Goal: Task Accomplishment & Management: Manage account settings

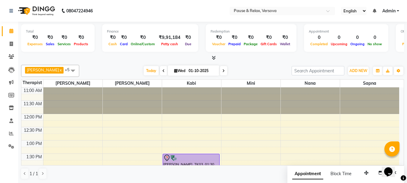
scroll to position [39, 0]
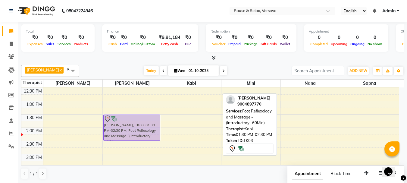
drag, startPoint x: 197, startPoint y: 120, endPoint x: 146, endPoint y: 122, distance: 50.4
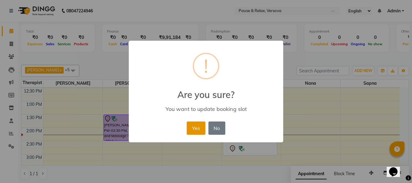
click at [192, 130] on button "Yes" at bounding box center [196, 128] width 18 height 13
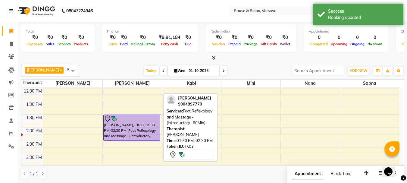
click at [124, 119] on div at bounding box center [132, 118] width 56 height 7
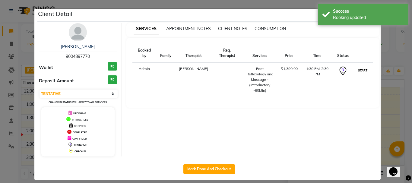
click at [357, 67] on button "START" at bounding box center [363, 71] width 12 height 8
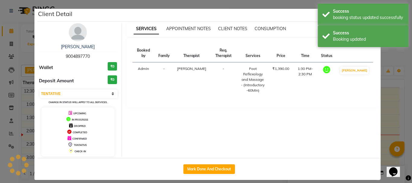
select select "1"
click at [387, 117] on ngb-modal-window "Client Detail [PERSON_NAME] 9004897770 Wallet ₹0 Deposit Amount ₹0 Select IN SE…" at bounding box center [206, 91] width 412 height 183
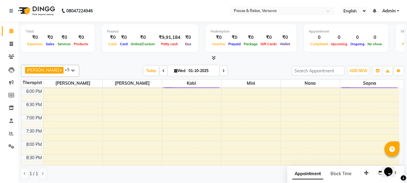
scroll to position [197, 0]
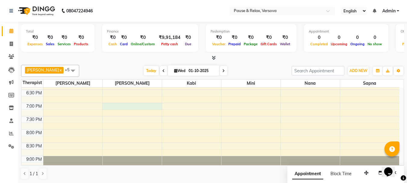
click at [133, 107] on div "11:00 AM 11:30 AM 12:00 PM 12:30 PM 1:00 PM 1:30 PM 2:00 PM 2:30 PM 3:00 PM 3:3…" at bounding box center [210, 37] width 378 height 292
select select "53336"
select select "1140"
select select "tentative"
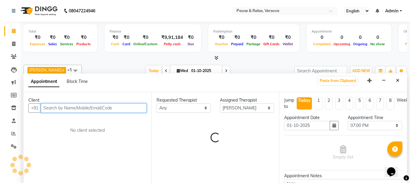
scroll to position [0, 0]
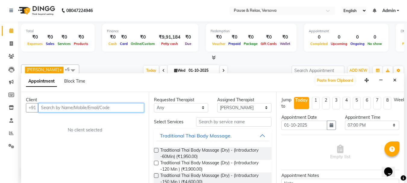
click at [127, 107] on input "text" at bounding box center [91, 107] width 106 height 9
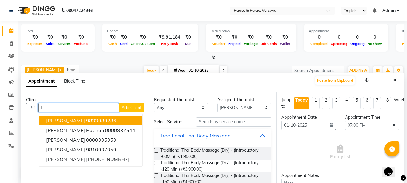
type input "t"
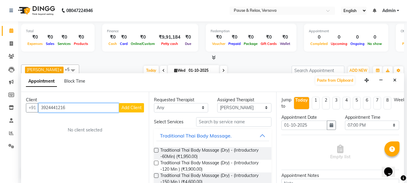
type input "3924441216"
click at [140, 107] on span "Add Client" at bounding box center [132, 107] width 20 height 5
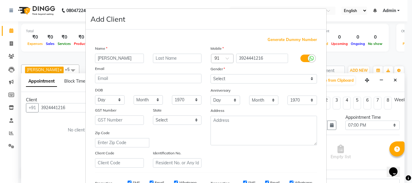
type input "[PERSON_NAME]"
click at [176, 56] on input "text" at bounding box center [177, 58] width 49 height 9
type input "[PERSON_NAME]"
click at [285, 78] on select "Select [DEMOGRAPHIC_DATA] [DEMOGRAPHIC_DATA] Other Prefer Not To Say" at bounding box center [264, 78] width 106 height 9
select select "[DEMOGRAPHIC_DATA]"
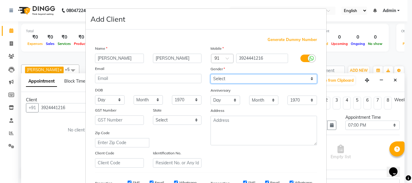
click at [211, 74] on select "Select [DEMOGRAPHIC_DATA] [DEMOGRAPHIC_DATA] Other Prefer Not To Say" at bounding box center [264, 78] width 106 height 9
drag, startPoint x: 401, startPoint y: 107, endPoint x: 401, endPoint y: 147, distance: 40.1
click at [401, 147] on ngb-modal-window "Add Client Generate Dummy Number Name [PERSON_NAME] Email DOB Day 01 02 03 04 0…" at bounding box center [206, 91] width 412 height 183
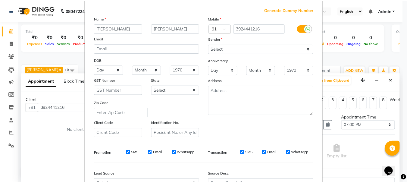
scroll to position [95, 0]
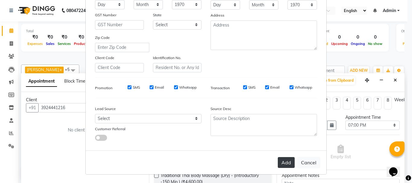
click at [291, 162] on button "Add" at bounding box center [286, 162] width 17 height 11
select select
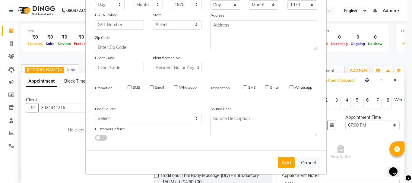
select select
checkbox input "false"
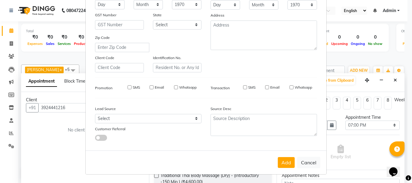
checkbox input "false"
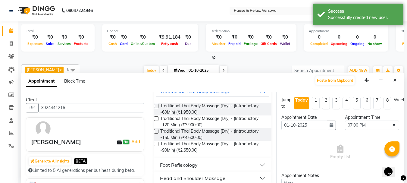
scroll to position [55, 0]
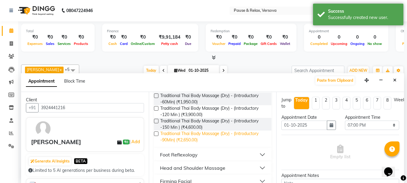
click at [193, 138] on span "Traditional Thai Body Massage (Dry) - (Introductory -90Min) (₹2,650.00)" at bounding box center [213, 137] width 107 height 13
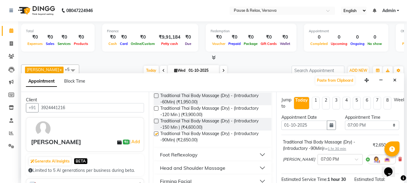
checkbox input "false"
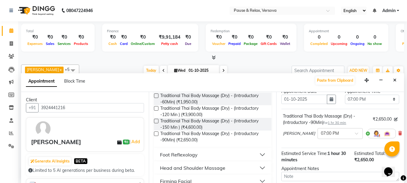
scroll to position [85, 0]
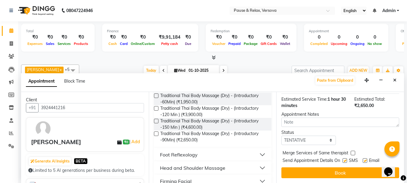
click at [366, 158] on label at bounding box center [365, 160] width 5 height 5
click at [366, 159] on input "checkbox" at bounding box center [365, 161] width 4 height 4
checkbox input "false"
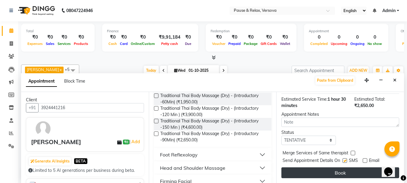
click at [362, 172] on button "Book" at bounding box center [341, 172] width 118 height 11
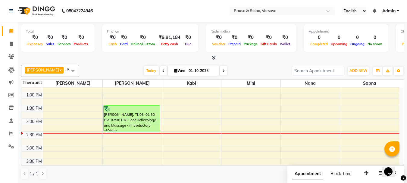
scroll to position [50, 0]
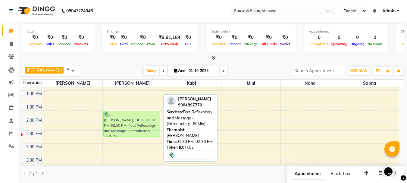
drag, startPoint x: 134, startPoint y: 110, endPoint x: 134, endPoint y: 119, distance: 9.1
click at [134, 119] on div "[PERSON_NAME], TK03, 01:30 PM-02:30 PM, Foot Reflexology and Massage - (Introdu…" at bounding box center [132, 184] width 59 height 292
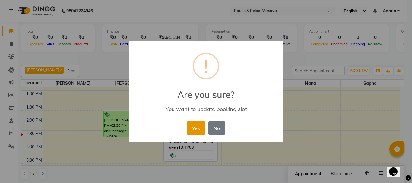
click at [201, 127] on button "Yes" at bounding box center [196, 128] width 18 height 13
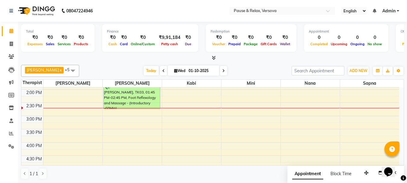
scroll to position [88, 0]
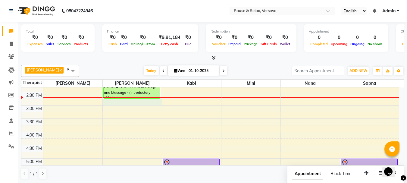
click at [111, 101] on div "11:00 AM 11:30 AM 12:00 PM 12:30 PM 1:00 PM 1:30 PM 2:00 PM 2:30 PM 3:00 PM 3:3…" at bounding box center [210, 145] width 378 height 292
select select "53336"
select select "tentative"
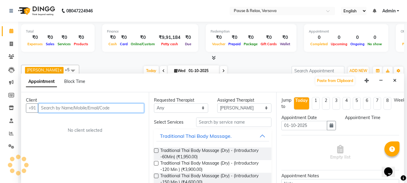
scroll to position [0, 0]
select select "885"
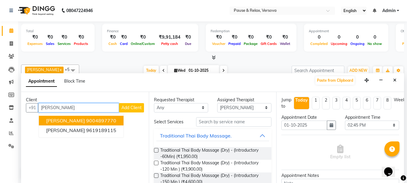
click at [92, 121] on ngb-highlight "9004897770" at bounding box center [101, 121] width 30 height 6
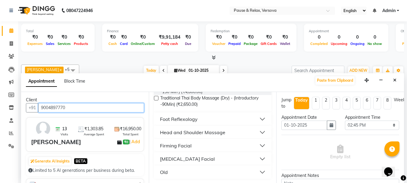
scroll to position [91, 0]
type input "9004897770"
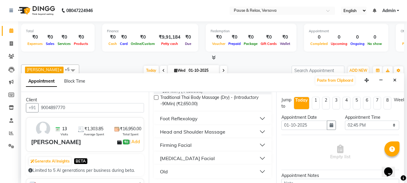
click at [258, 119] on button "Foot Reflexology" at bounding box center [213, 118] width 113 height 11
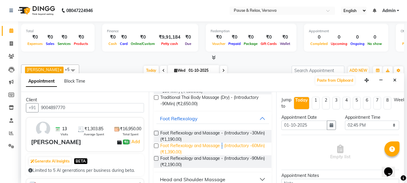
drag, startPoint x: 223, startPoint y: 147, endPoint x: 229, endPoint y: 147, distance: 6.6
click at [222, 147] on span "Foot Reflexology and Massage - (Introductory -60Min) (₹1,390.00)" at bounding box center [213, 149] width 107 height 13
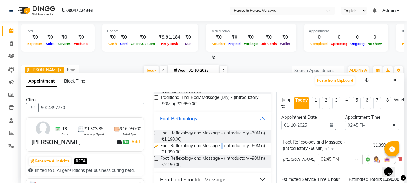
checkbox input "false"
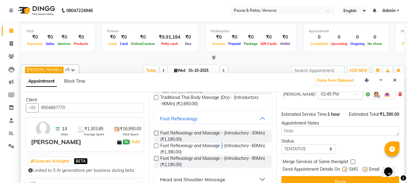
scroll to position [78, 0]
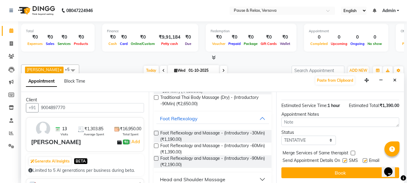
click at [365, 158] on label at bounding box center [365, 160] width 5 height 5
click at [365, 159] on input "checkbox" at bounding box center [365, 161] width 4 height 4
checkbox input "false"
click at [365, 167] on button "Book" at bounding box center [341, 172] width 118 height 11
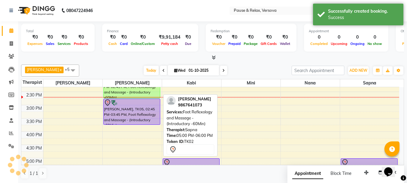
scroll to position [0, 0]
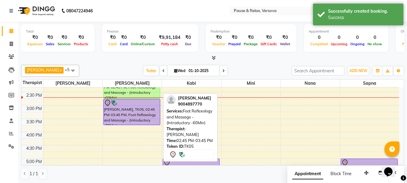
click at [149, 103] on div at bounding box center [132, 103] width 56 height 7
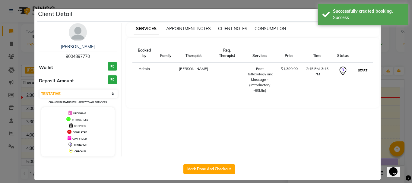
click at [363, 67] on button "START" at bounding box center [363, 71] width 12 height 8
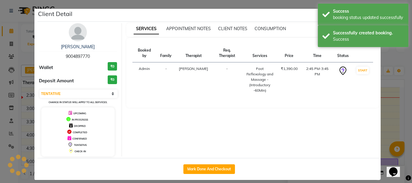
select select "1"
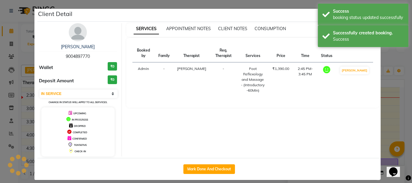
click at [388, 110] on ngb-modal-window "Client Detail [PERSON_NAME] 9004897770 Wallet ₹0 Deposit Amount ₹0 Select IN SE…" at bounding box center [206, 91] width 412 height 183
